Goal: Task Accomplishment & Management: Use online tool/utility

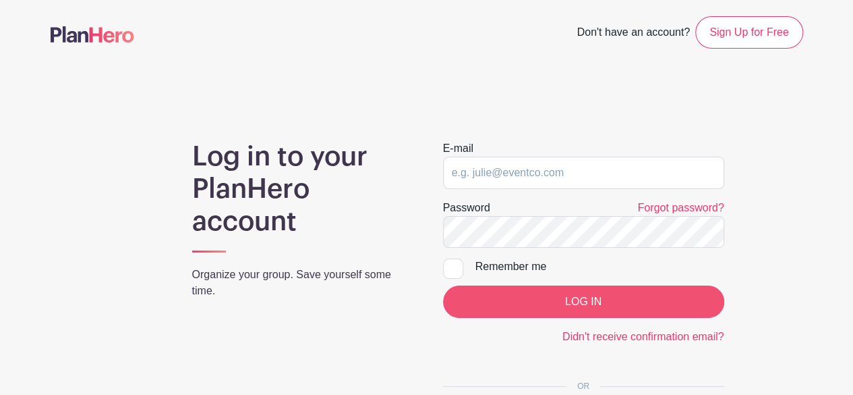
type input "[EMAIL_ADDRESS][DOMAIN_NAME]"
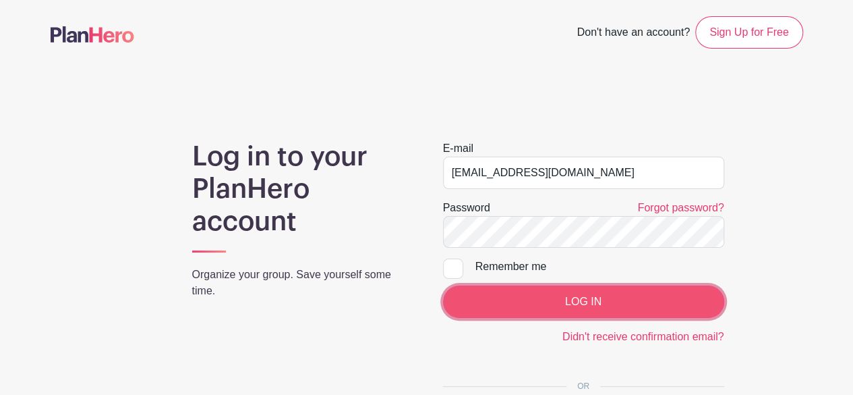
click at [629, 303] on input "LOG IN" at bounding box center [583, 301] width 281 height 32
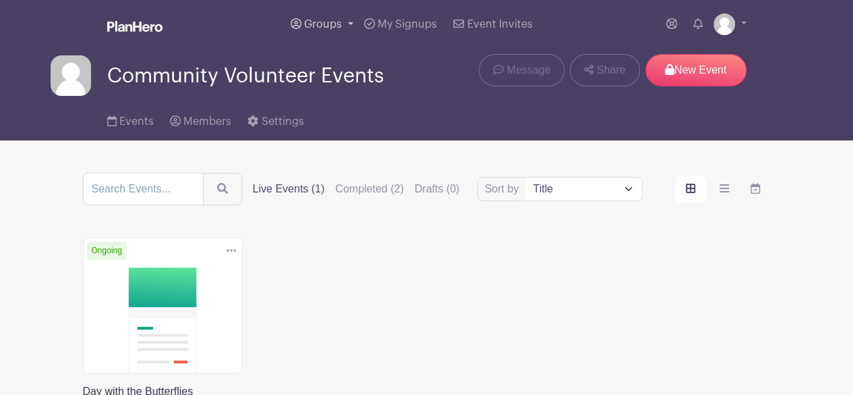
click at [337, 21] on span "Groups" at bounding box center [323, 24] width 38 height 11
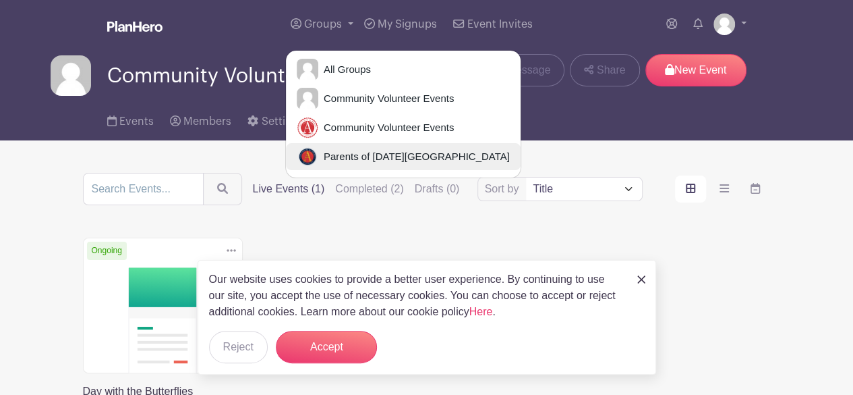
click at [349, 156] on span "Parents of Ascension Academy" at bounding box center [414, 157] width 192 height 16
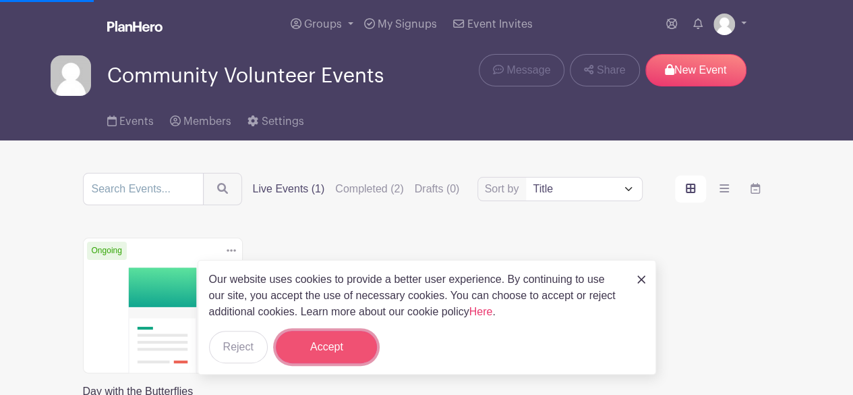
click at [358, 349] on button "Accept" at bounding box center [326, 347] width 101 height 32
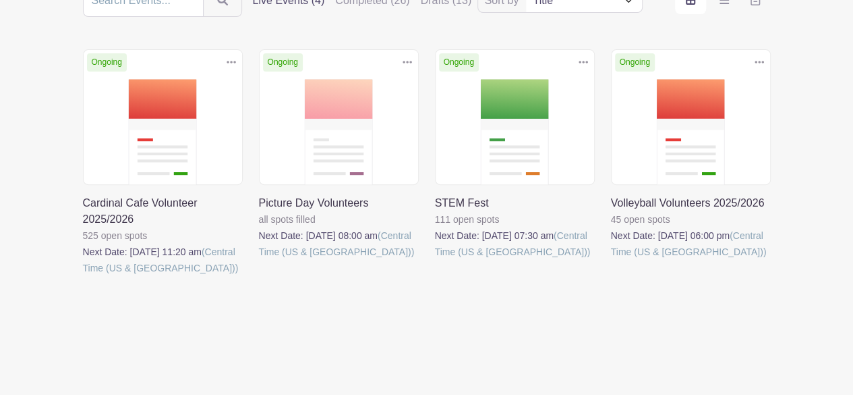
scroll to position [188, 0]
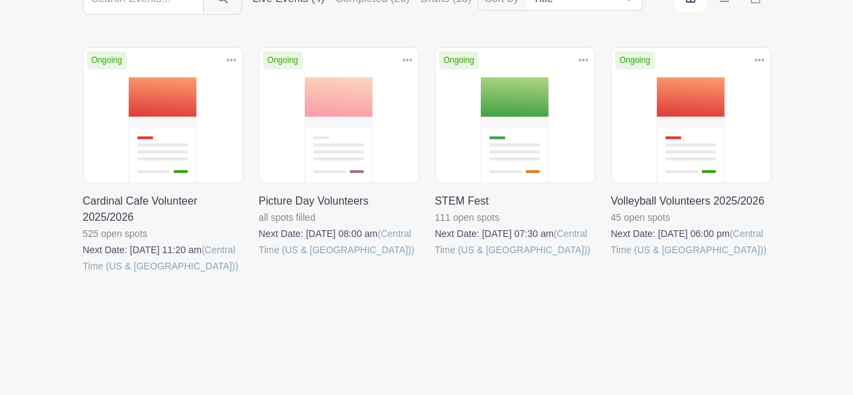
click at [259, 258] on link at bounding box center [259, 258] width 0 height 0
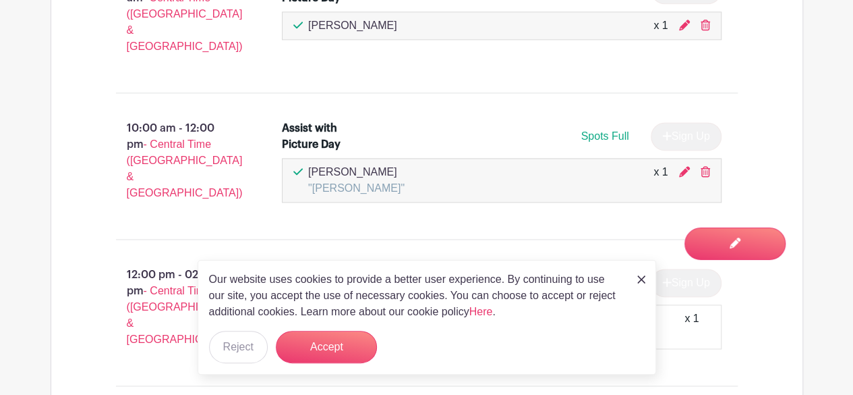
scroll to position [947, 0]
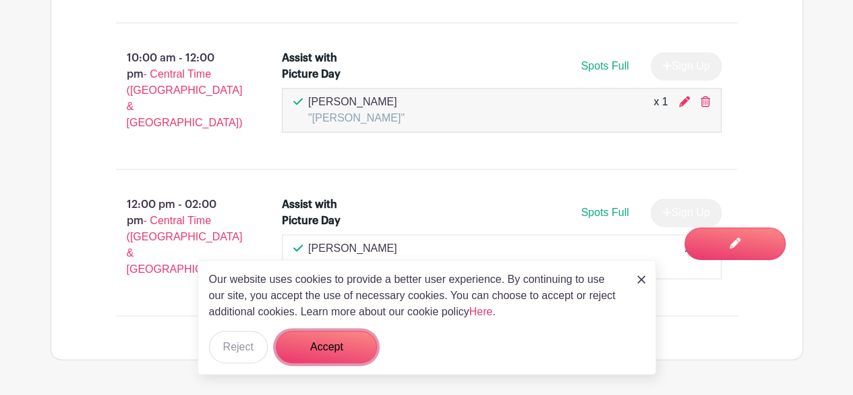
click at [328, 350] on button "Accept" at bounding box center [326, 347] width 101 height 32
